Goal: Check status

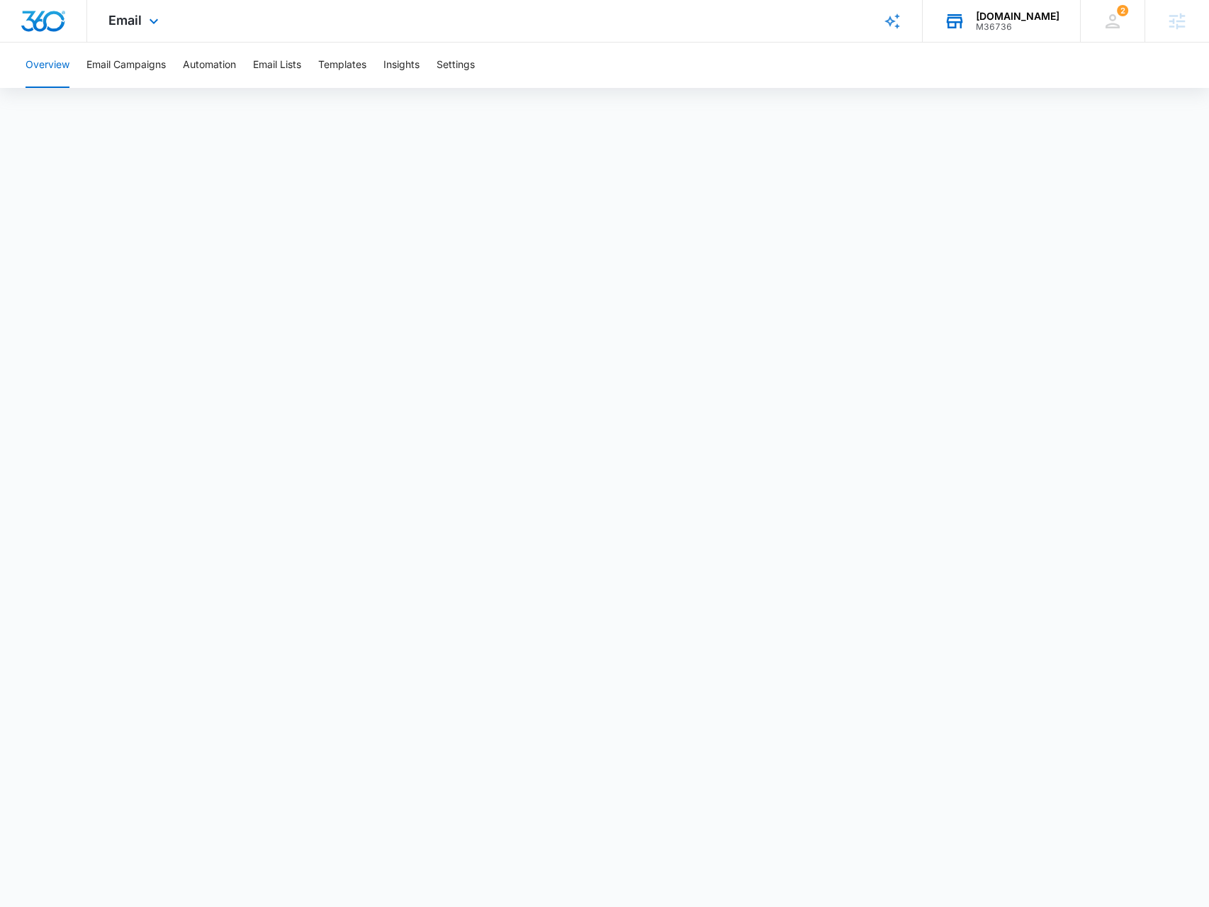
click at [1007, 13] on div "PureBulk.com" at bounding box center [1018, 16] width 84 height 11
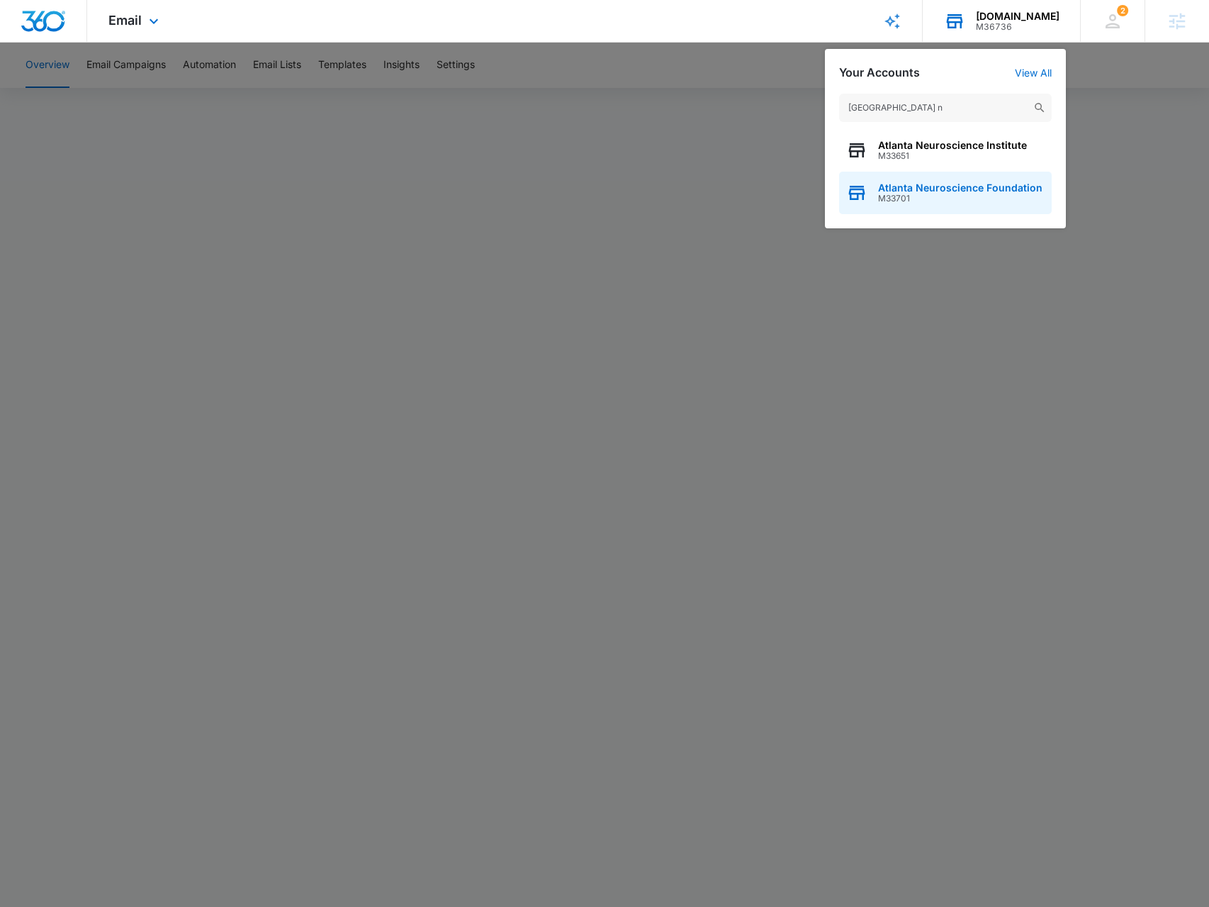
type input "atlanta n"
click at [924, 179] on div "Atlanta Neuroscience Foundation M33701" at bounding box center [945, 193] width 213 height 43
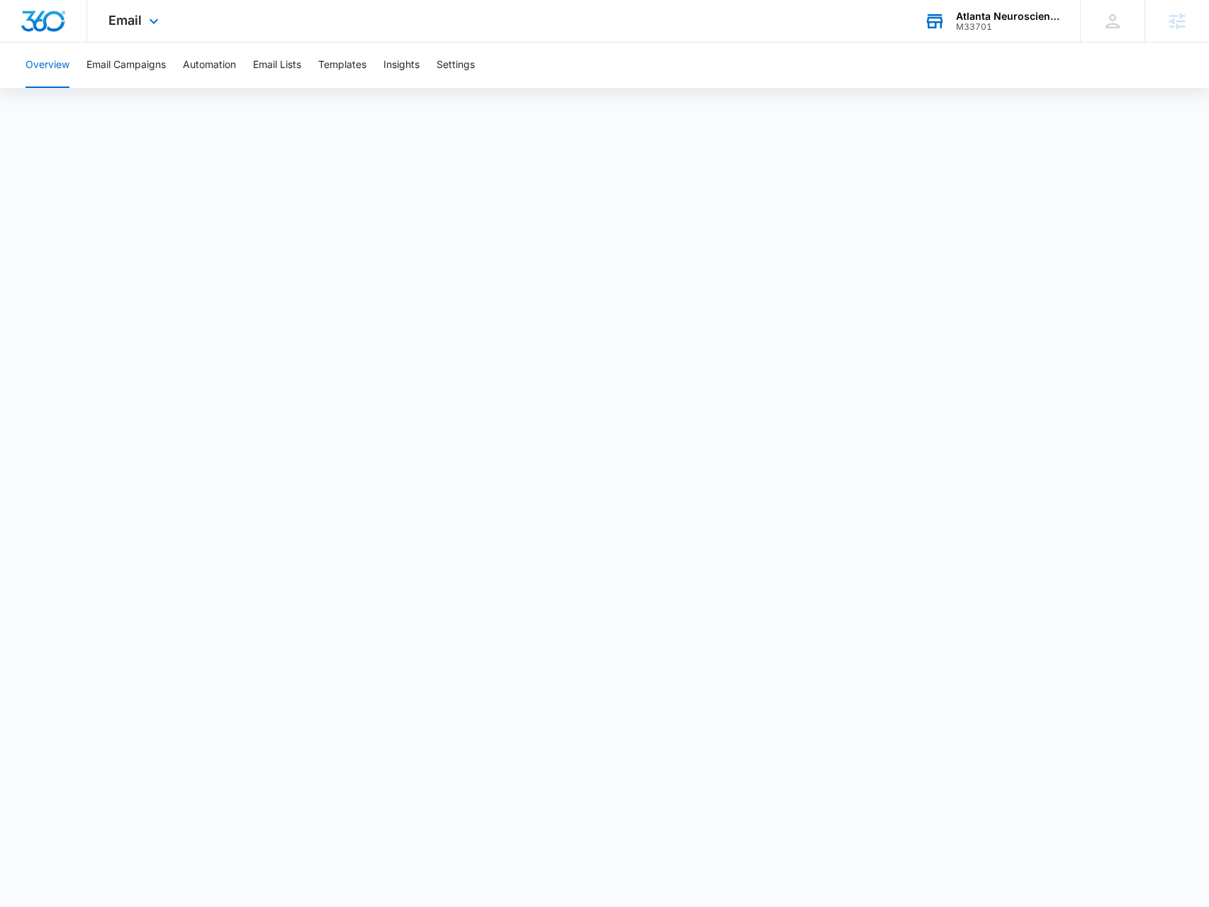
click at [134, 28] on div "Email Apps Reputation Websites Forms CRM Email Social Shop Payments POS Content…" at bounding box center [135, 21] width 96 height 42
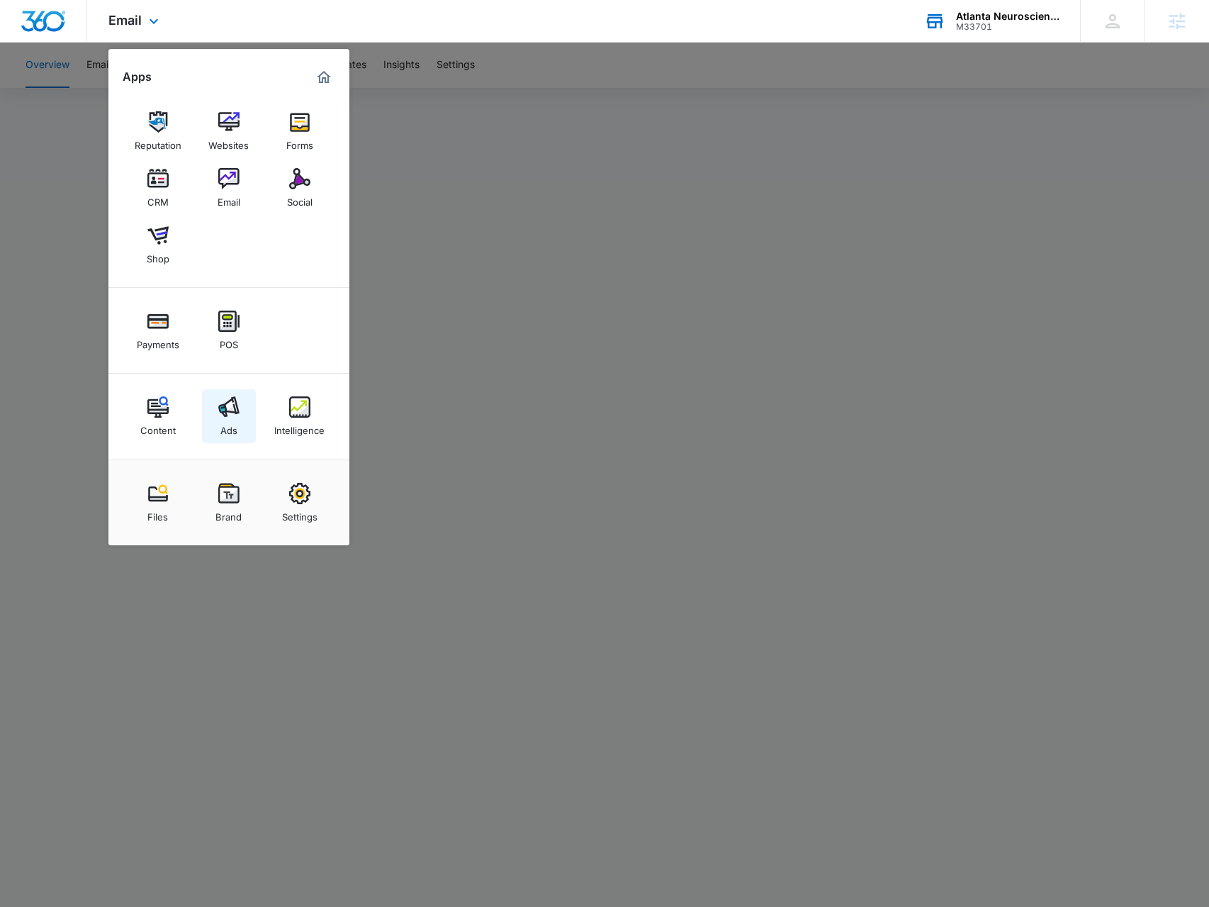
click at [237, 403] on img at bounding box center [228, 406] width 21 height 21
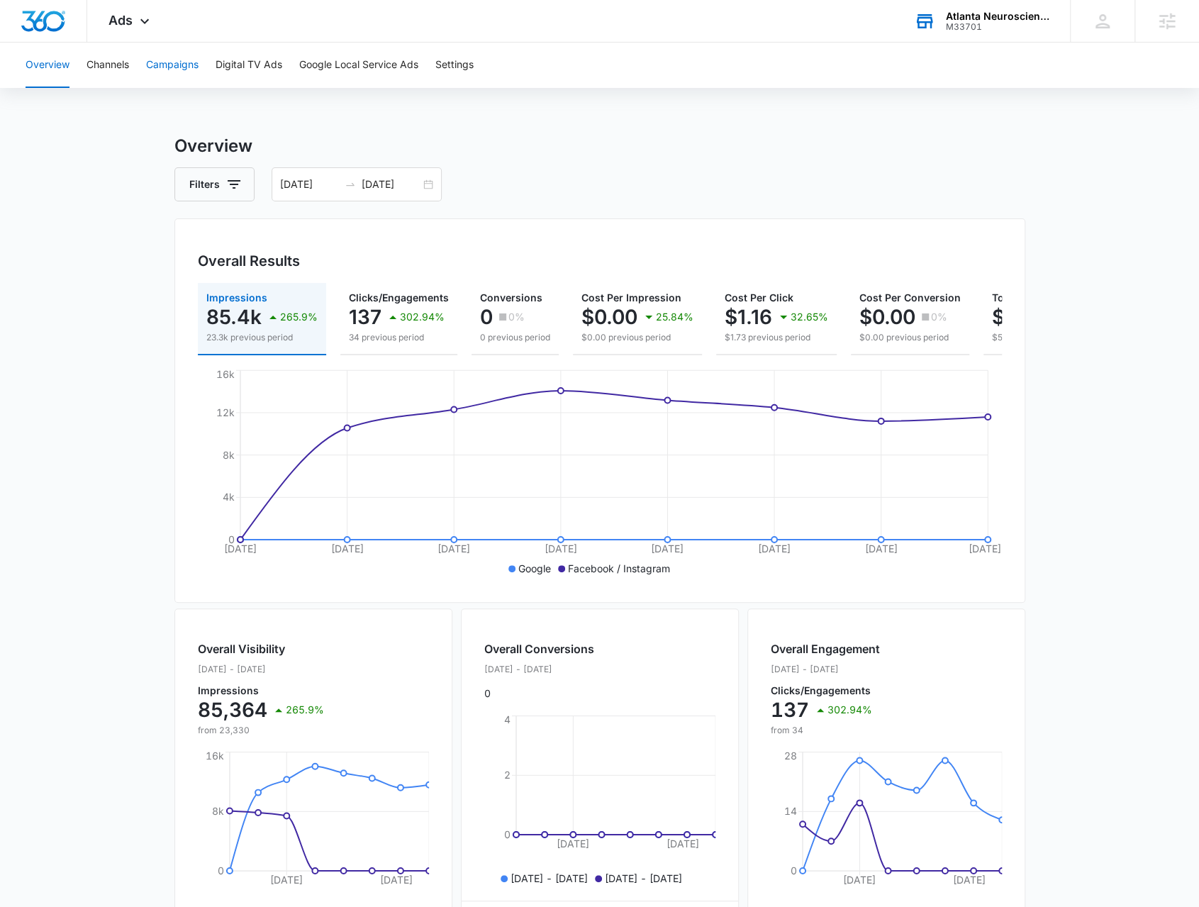
click at [152, 50] on button "Campaigns" at bounding box center [172, 65] width 52 height 45
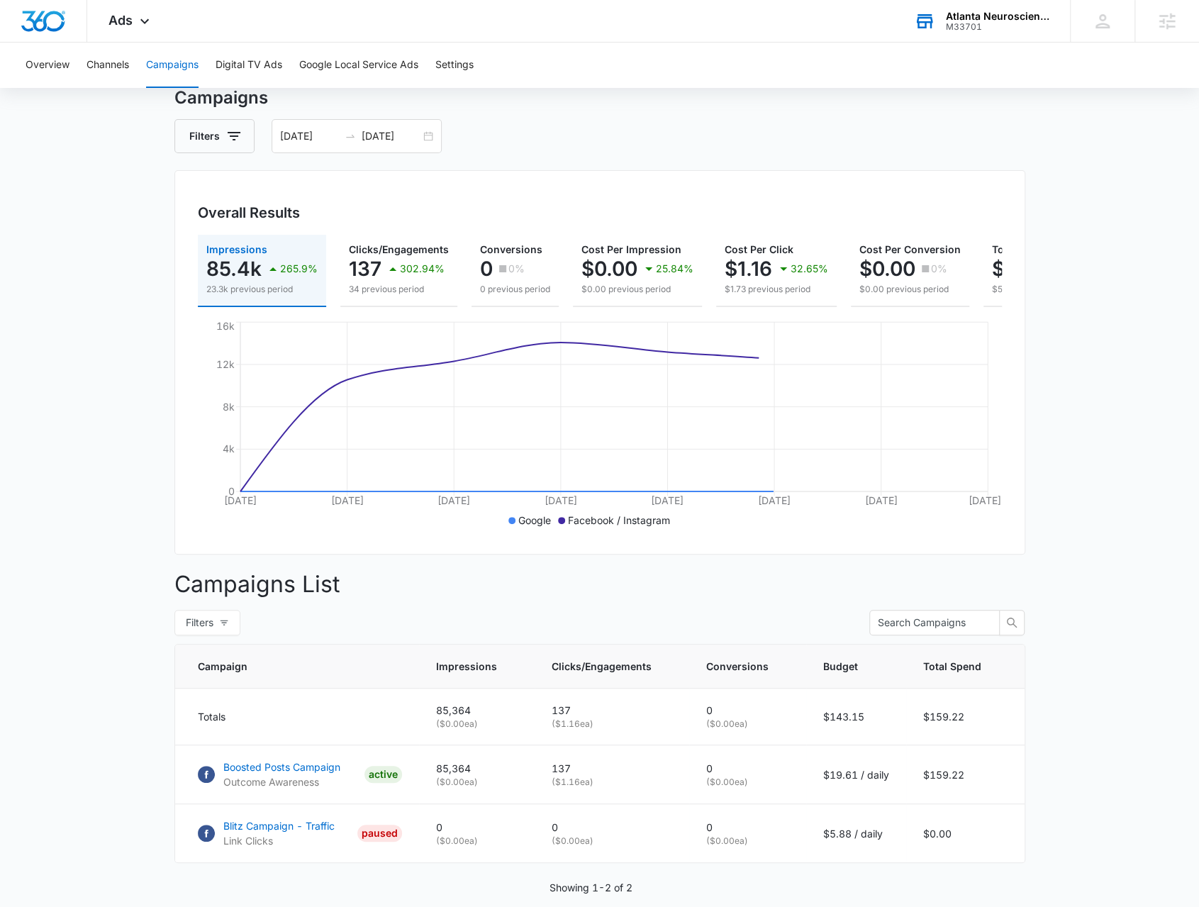
scroll to position [71, 0]
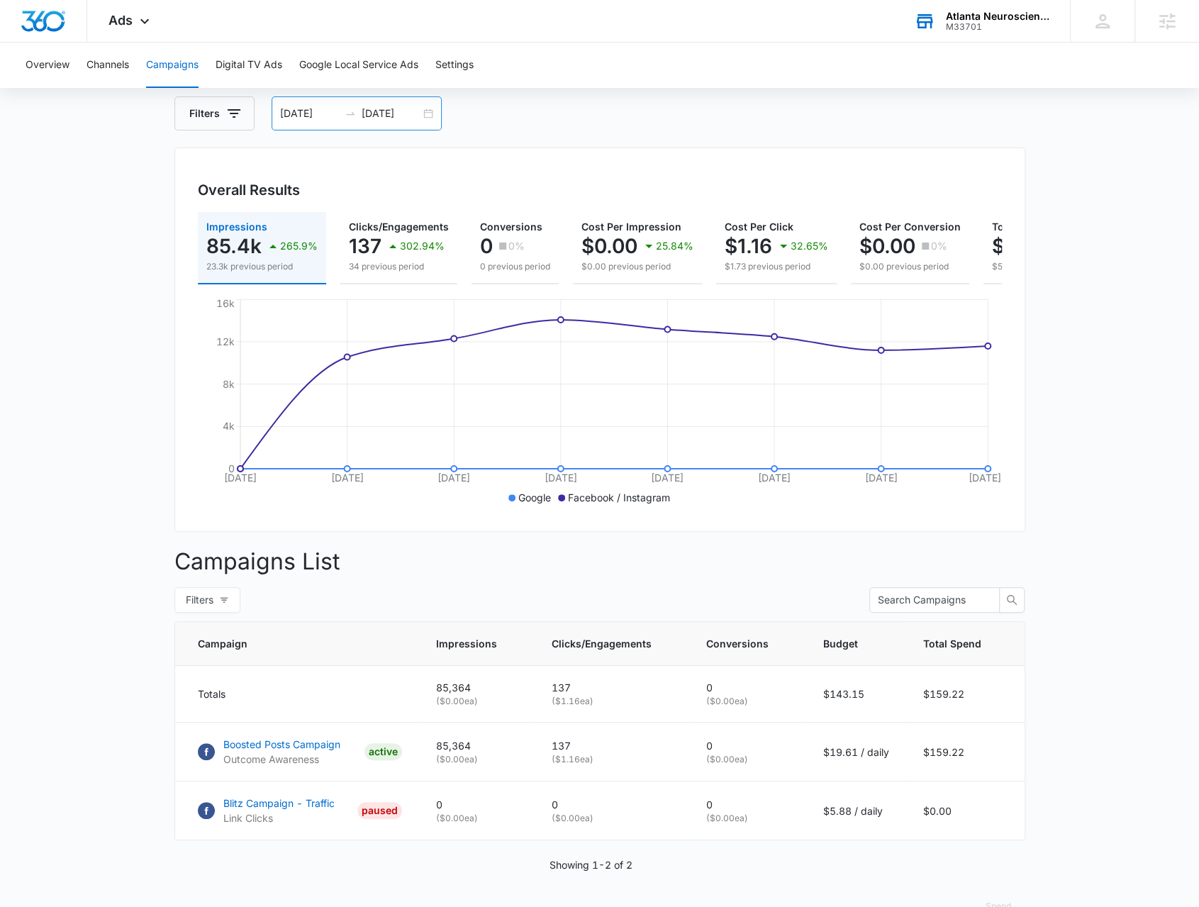
click at [421, 116] on div "08/04/2025 08/11/2025" at bounding box center [357, 113] width 170 height 34
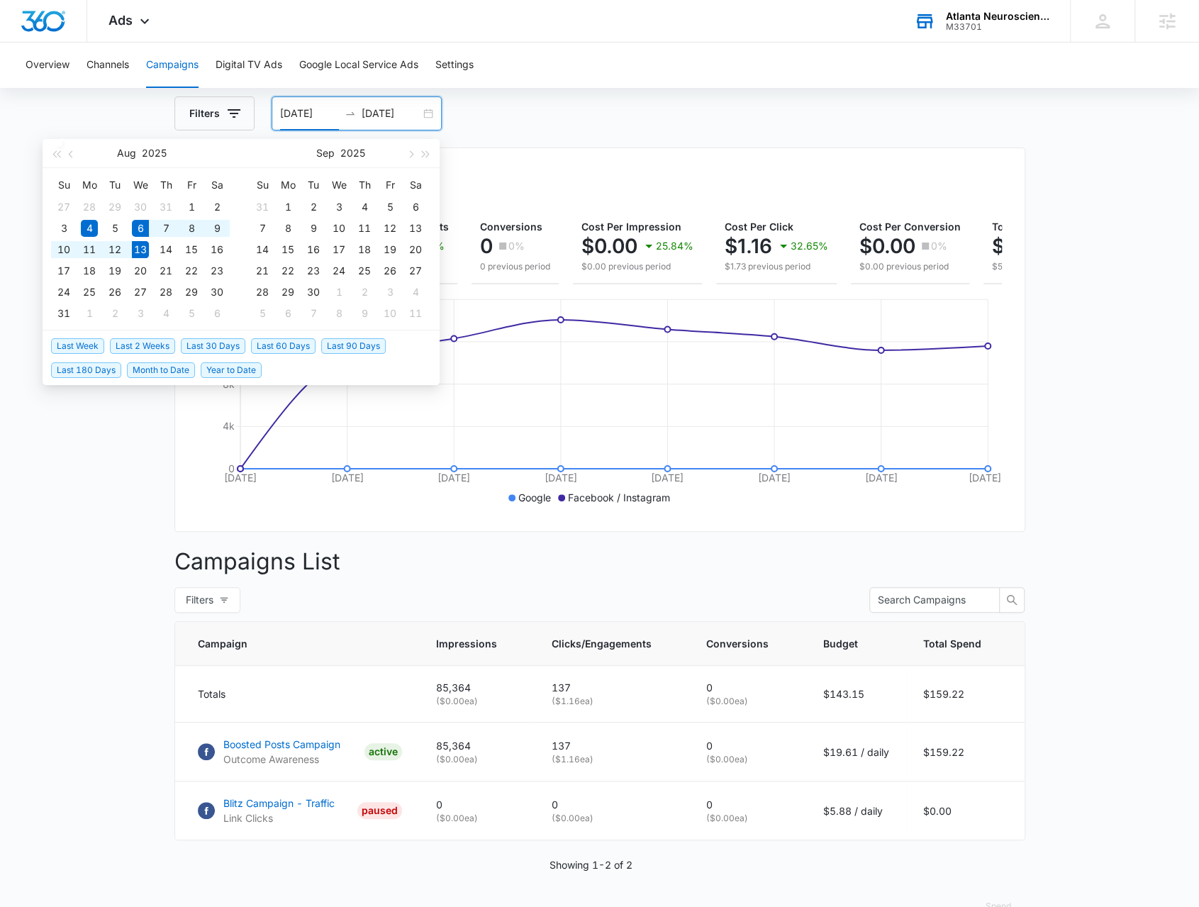
click at [75, 350] on span "Last Week" at bounding box center [77, 346] width 53 height 16
type input "[DATE]"
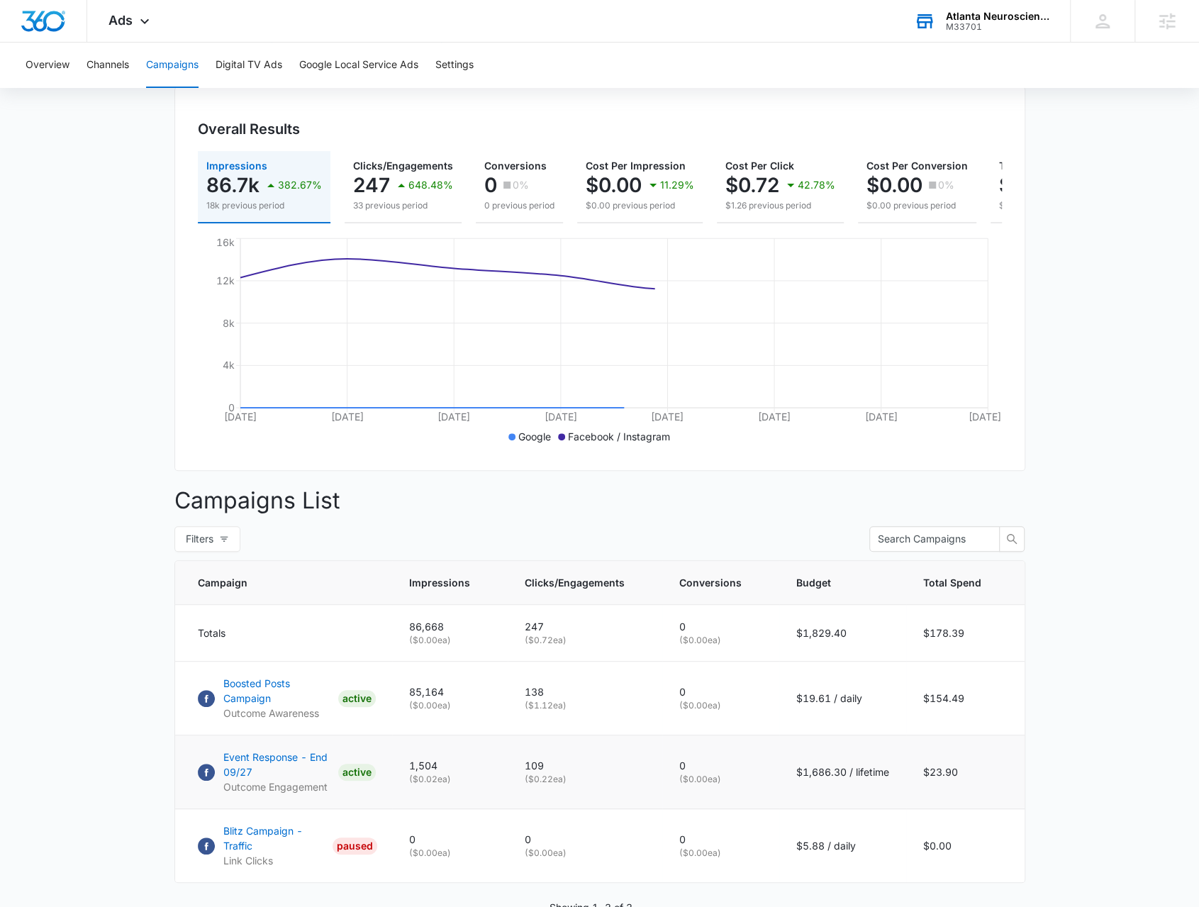
scroll to position [216, 0]
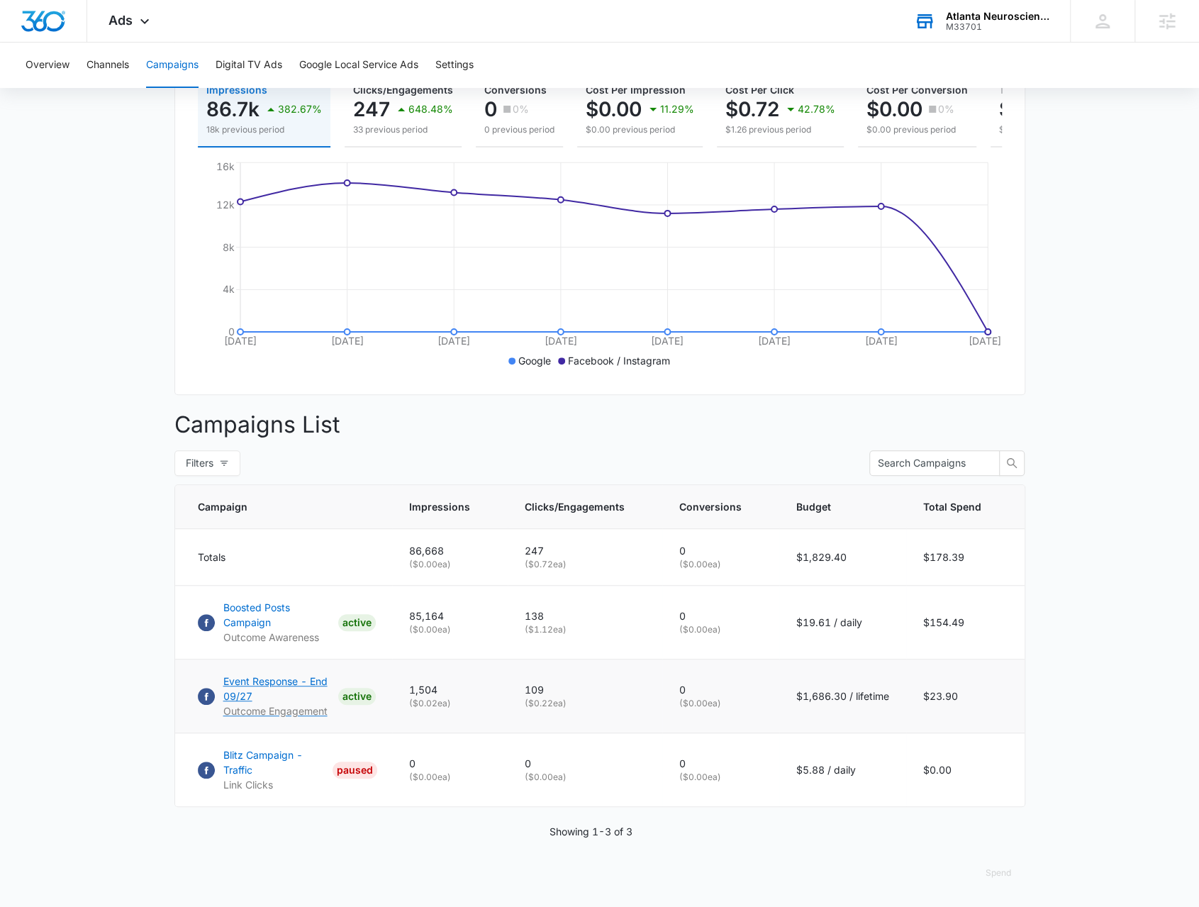
click at [234, 686] on p "Event Response - End 09/27" at bounding box center [277, 688] width 109 height 30
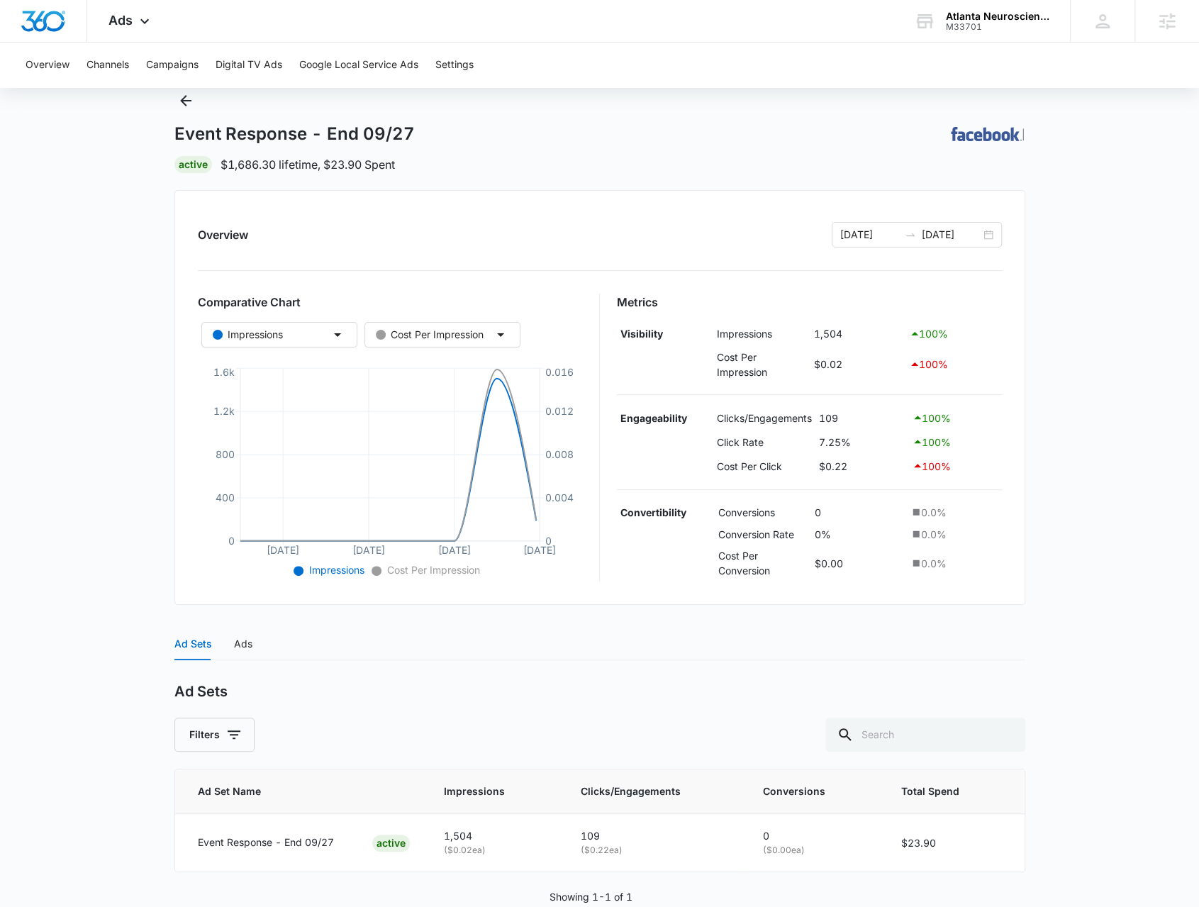
scroll to position [73, 0]
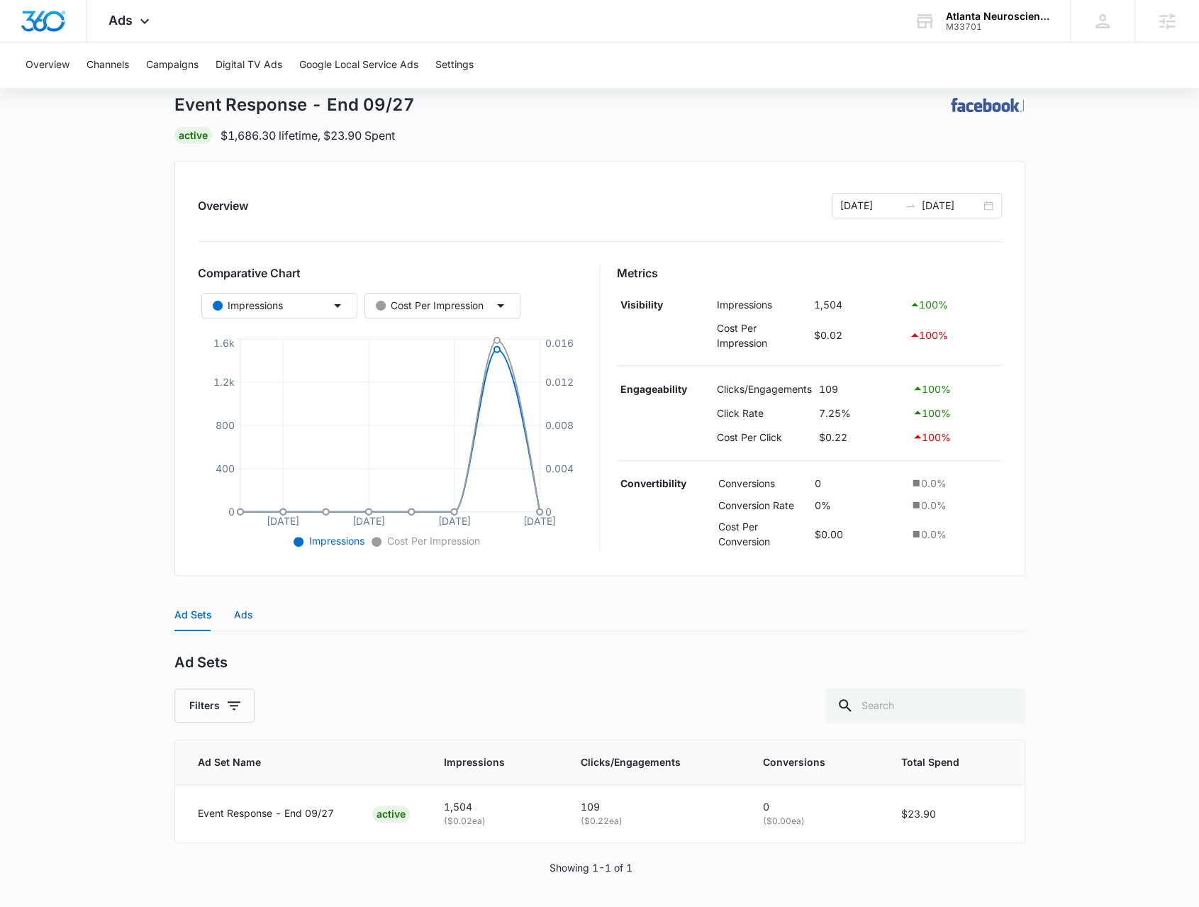
click at [239, 612] on div "Ads" at bounding box center [243, 615] width 18 height 16
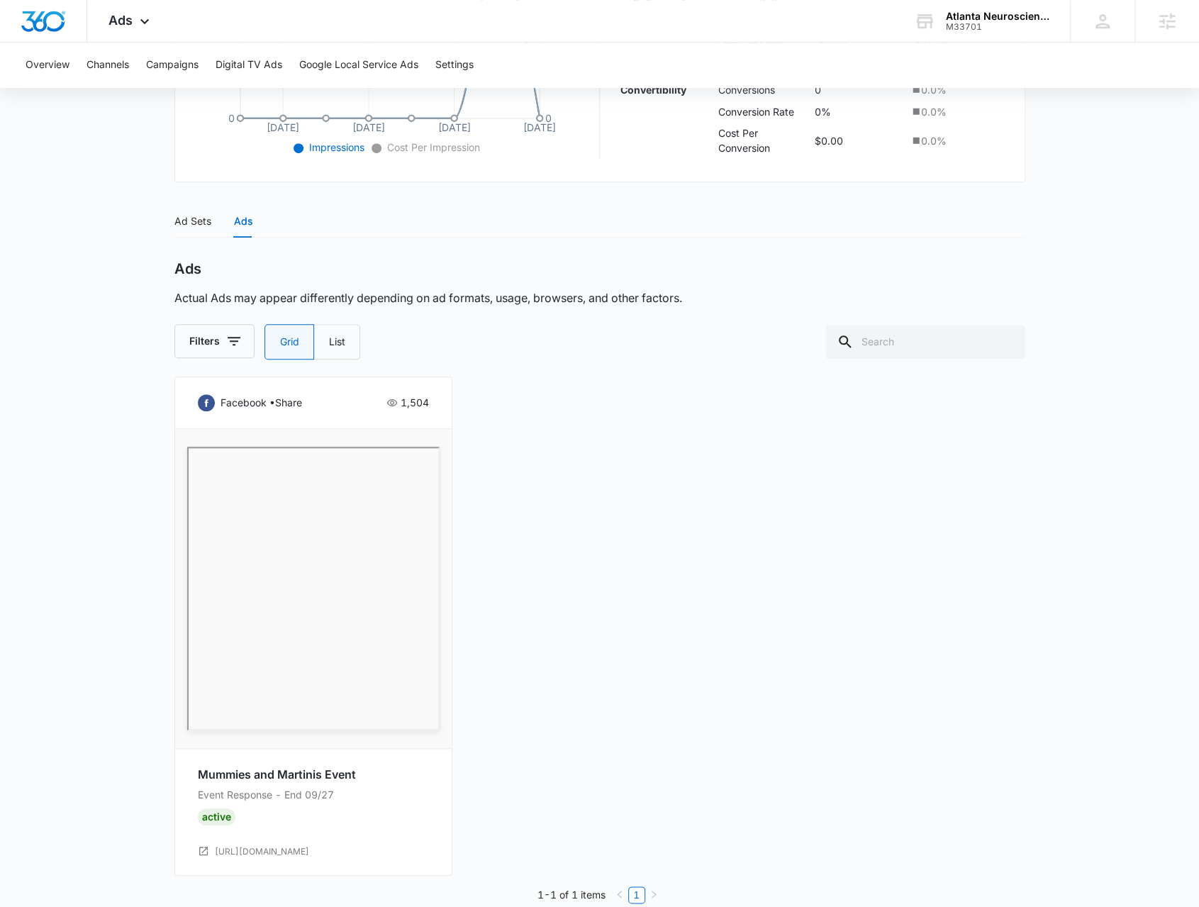
scroll to position [486, 0]
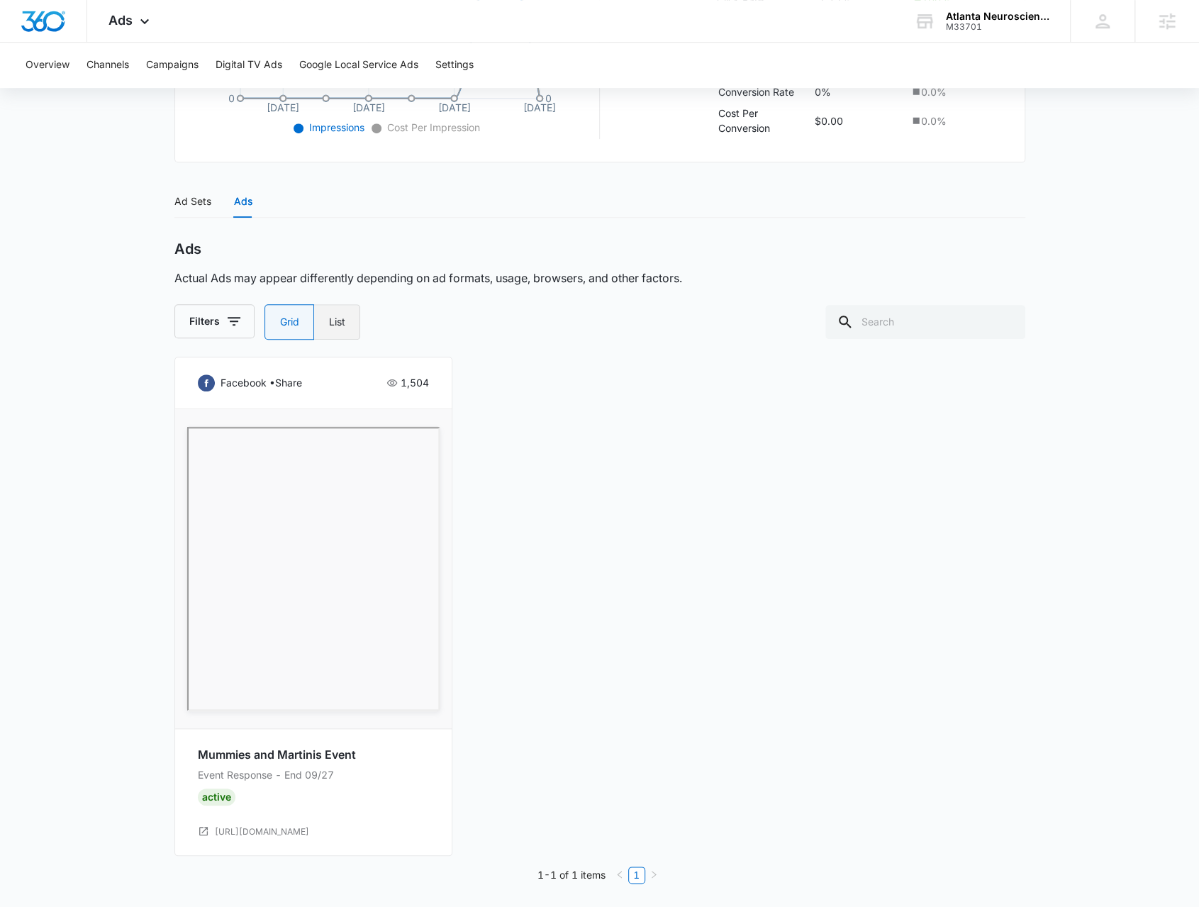
click at [346, 309] on label "List" at bounding box center [337, 321] width 46 height 35
click at [329, 322] on input "List" at bounding box center [328, 322] width 1 height 1
radio input "false"
radio input "true"
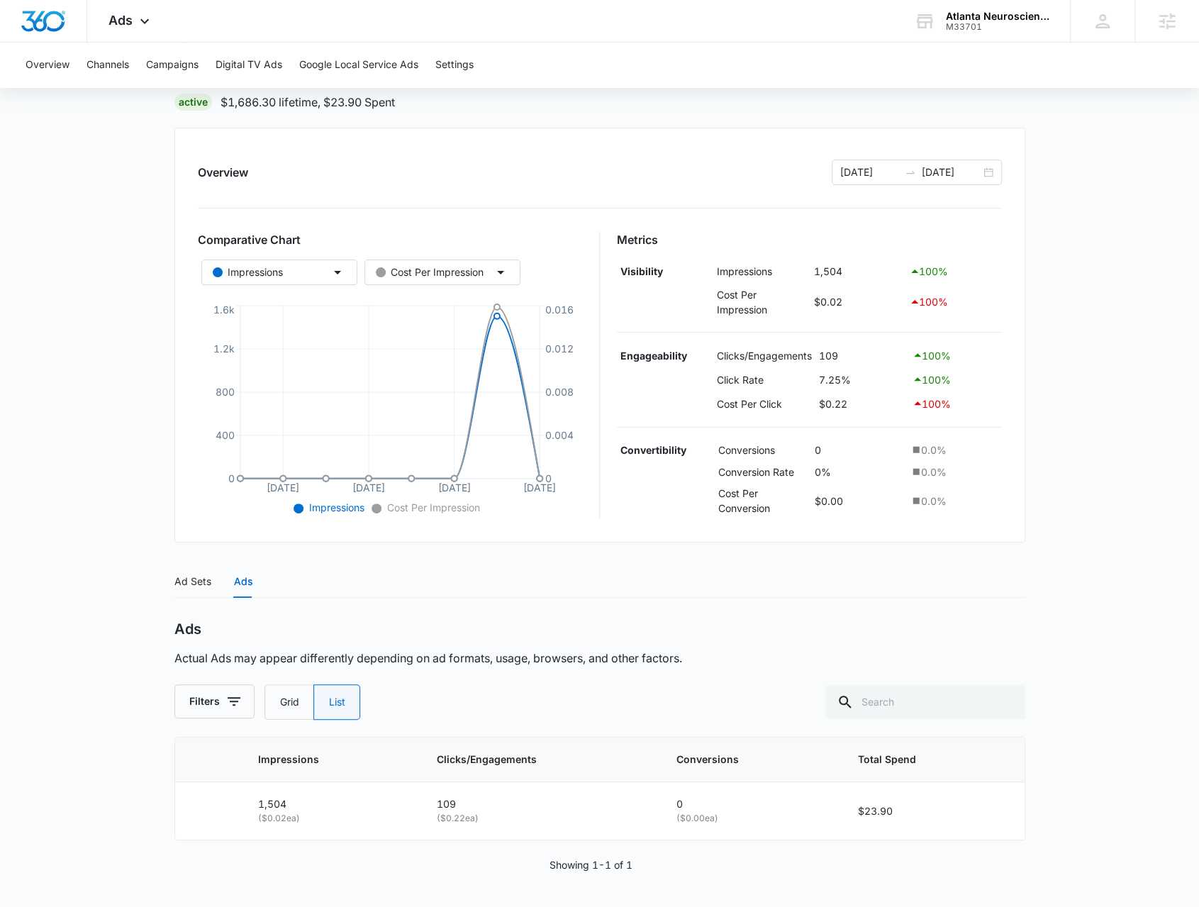
scroll to position [104, 0]
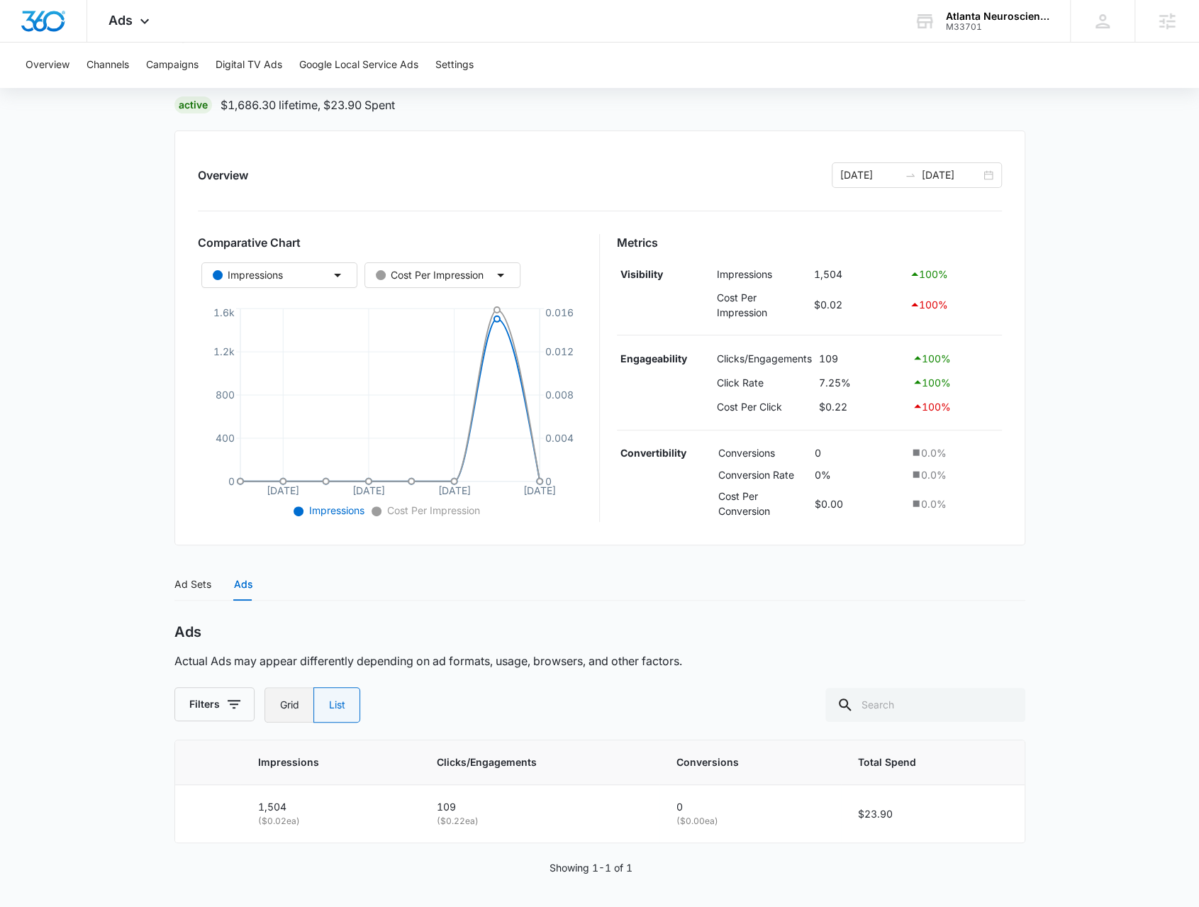
click at [272, 692] on label "Grid" at bounding box center [288, 704] width 49 height 35
click at [279, 705] on input "Grid" at bounding box center [279, 705] width 1 height 1
radio input "true"
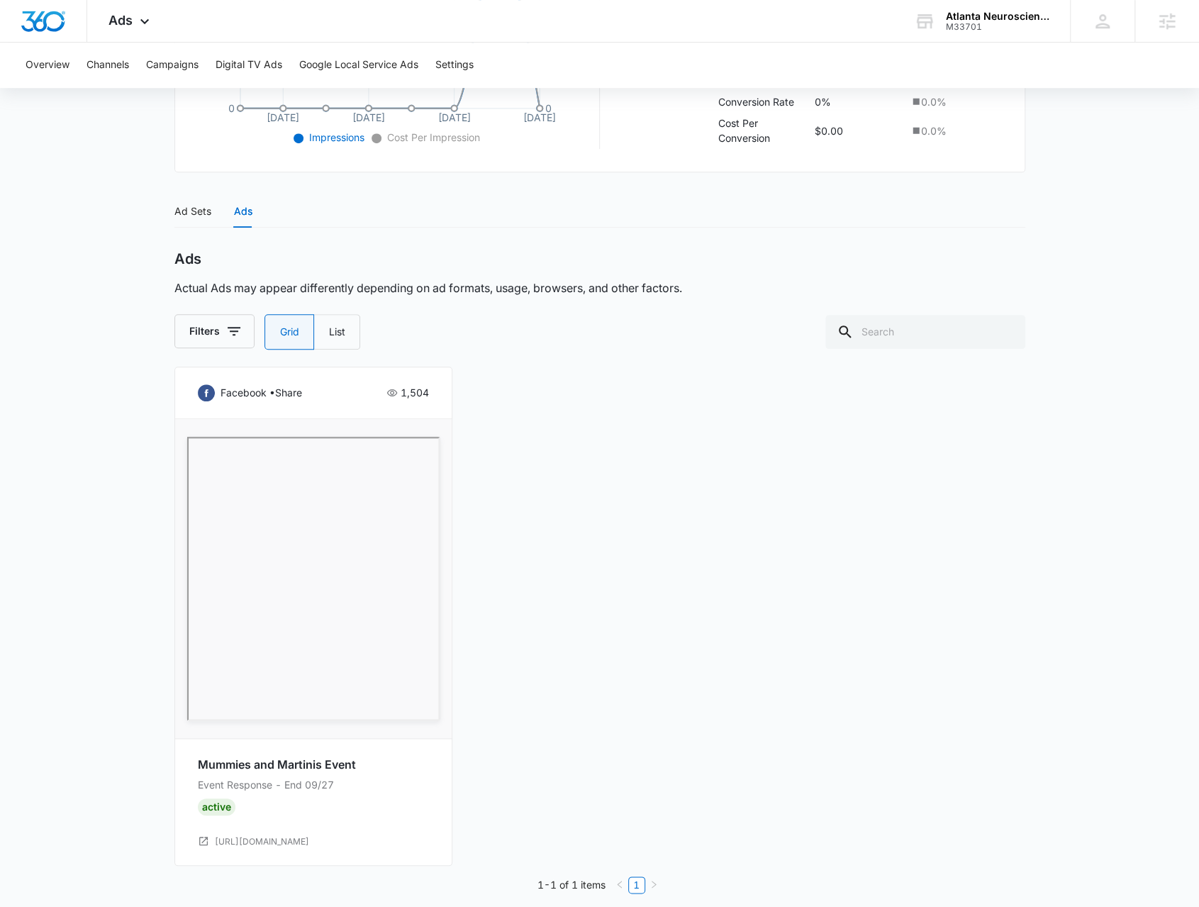
scroll to position [486, 0]
